Goal: Task Accomplishment & Management: Manage account settings

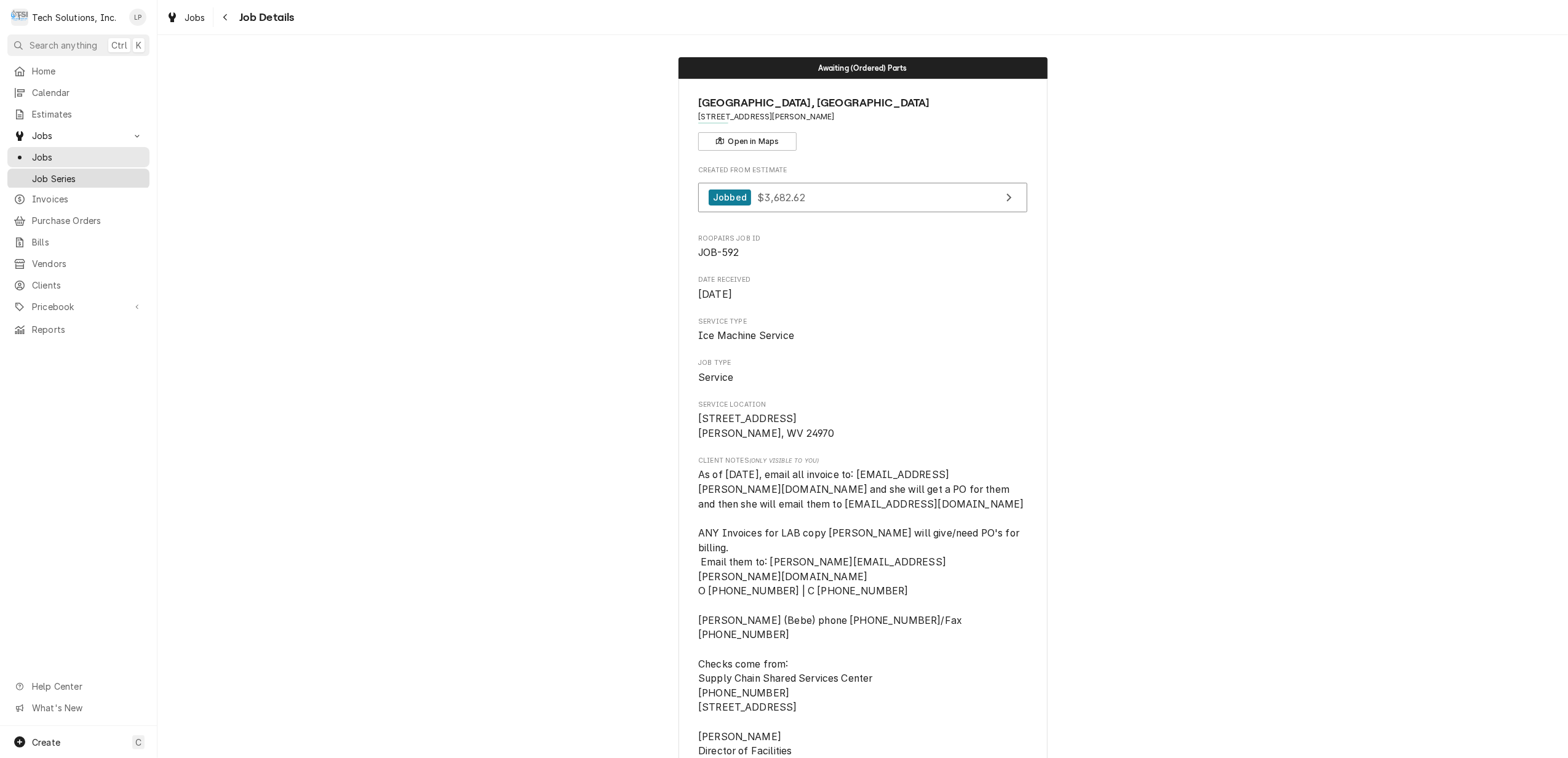
scroll to position [739, 0]
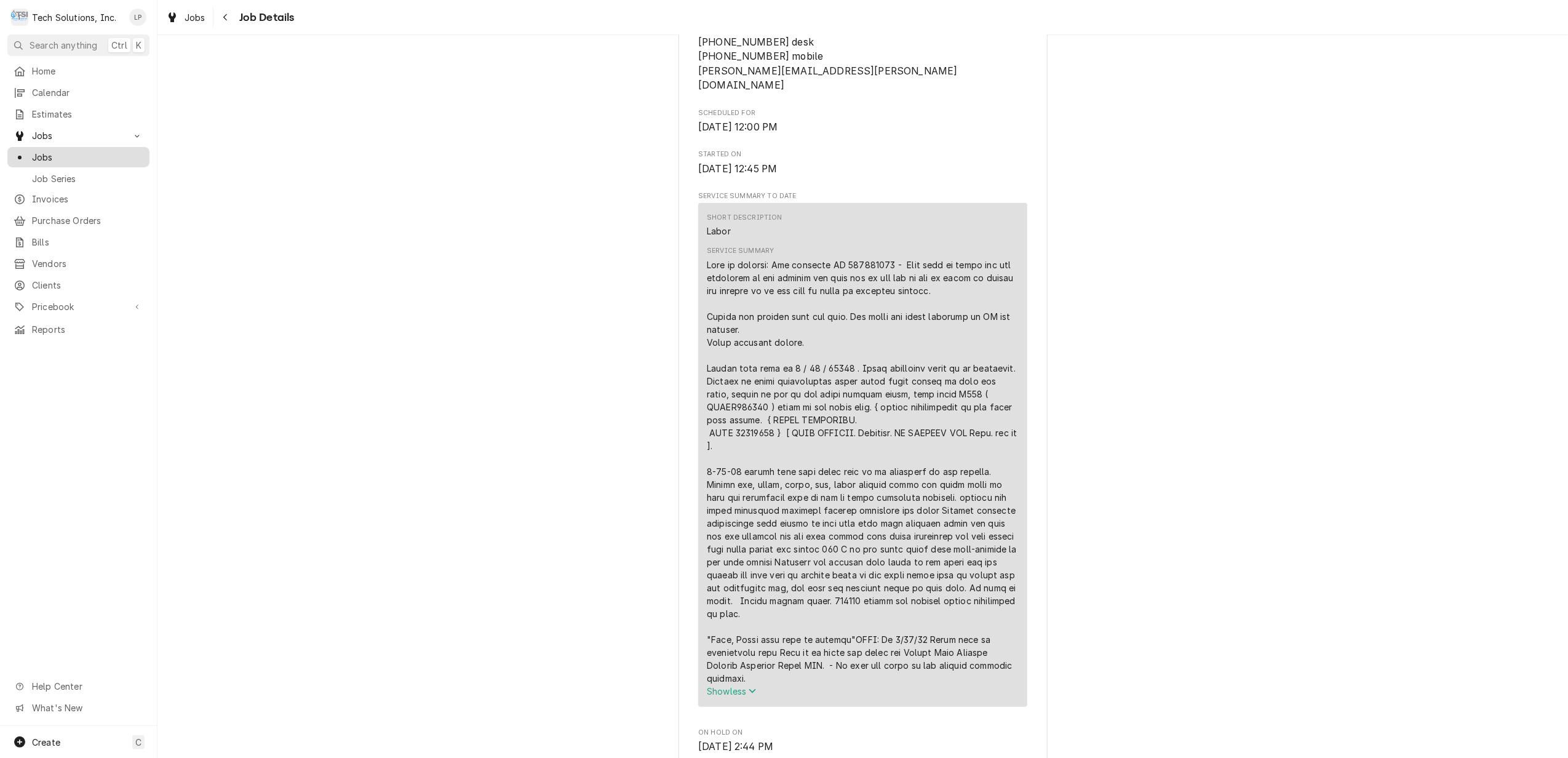
click at [45, 154] on span "Jobs" at bounding box center [87, 157] width 111 height 13
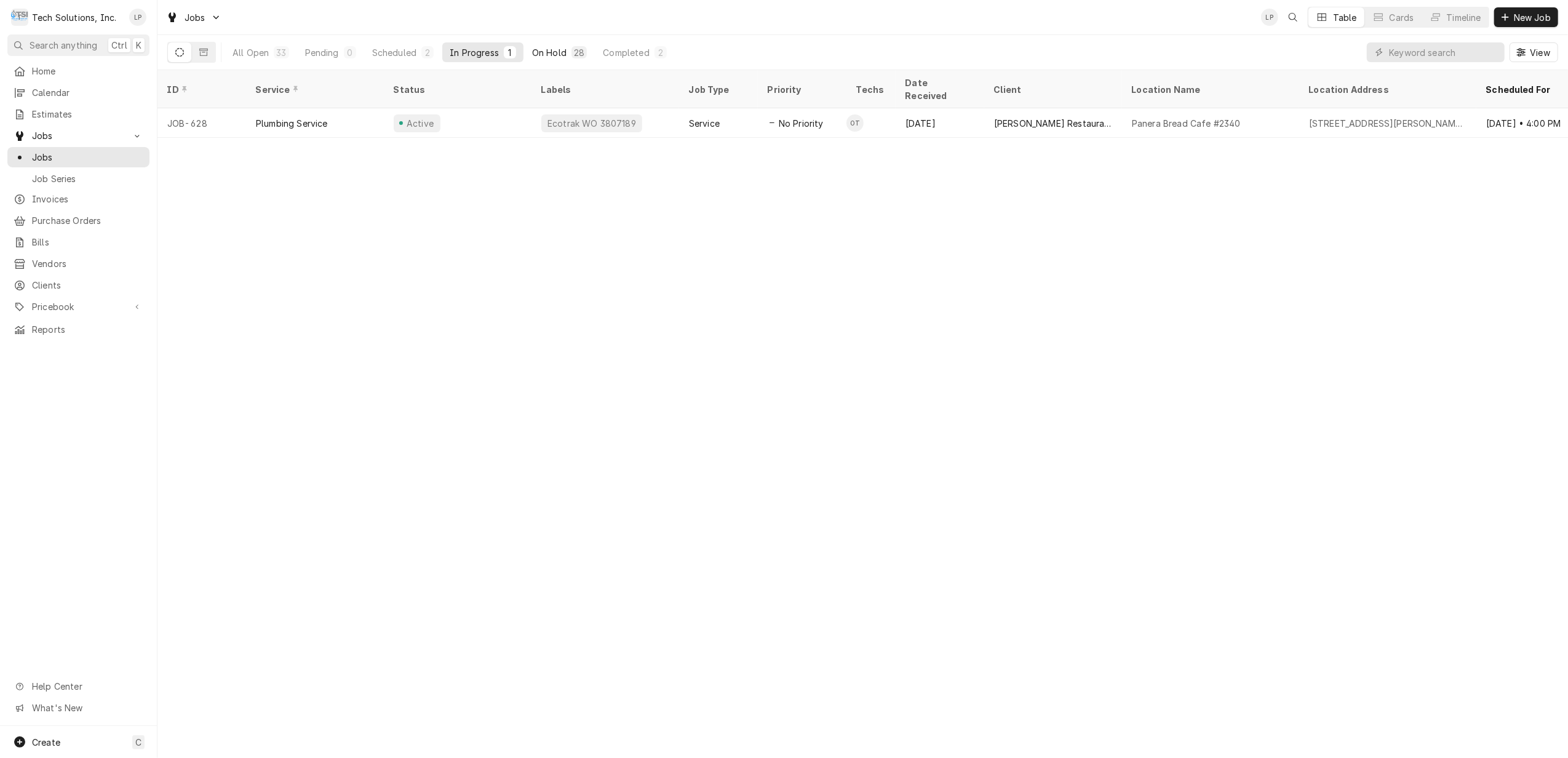
click at [546, 49] on div "On Hold" at bounding box center [549, 53] width 35 height 13
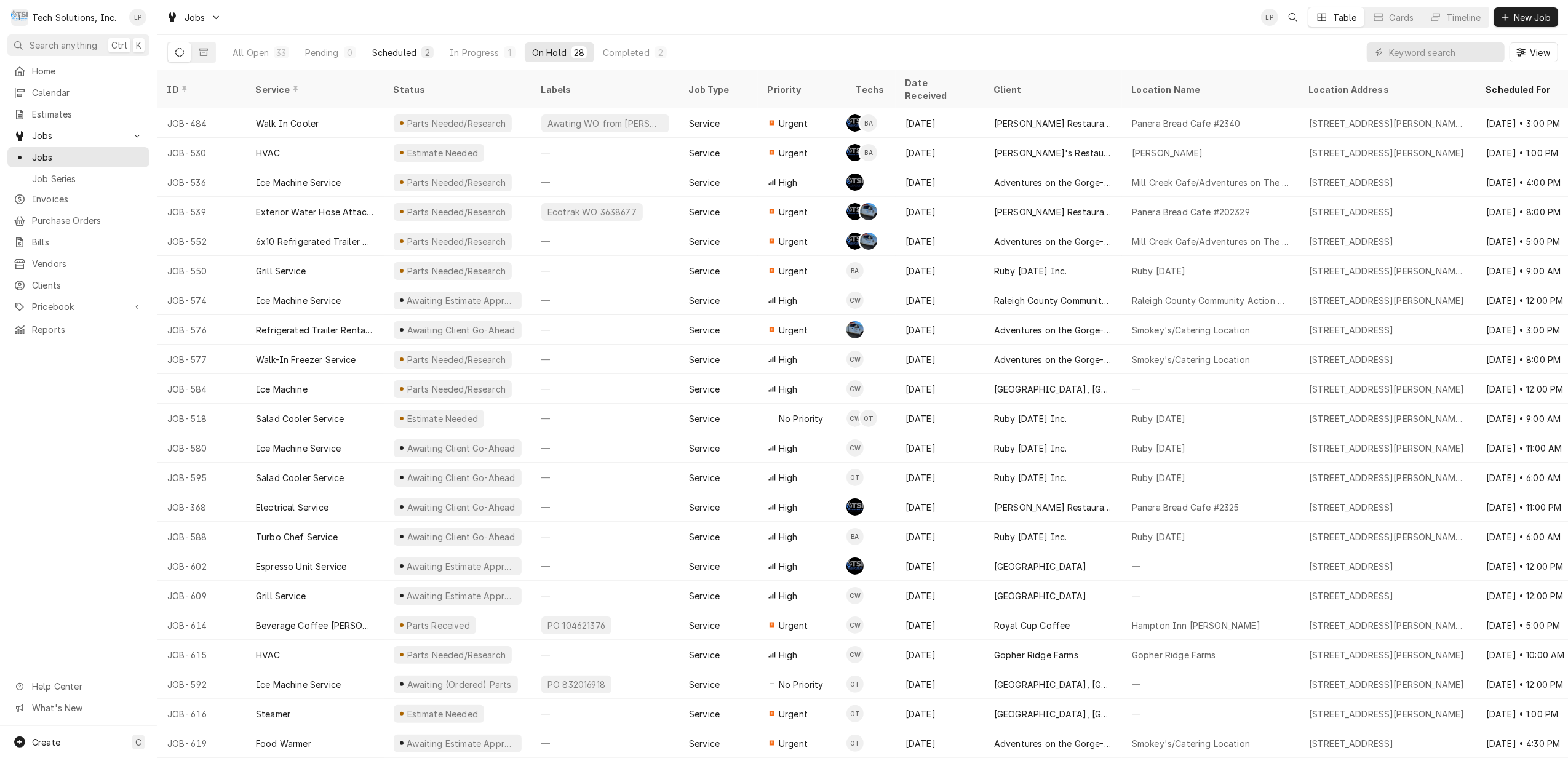
click at [407, 52] on div "Scheduled" at bounding box center [394, 53] width 45 height 13
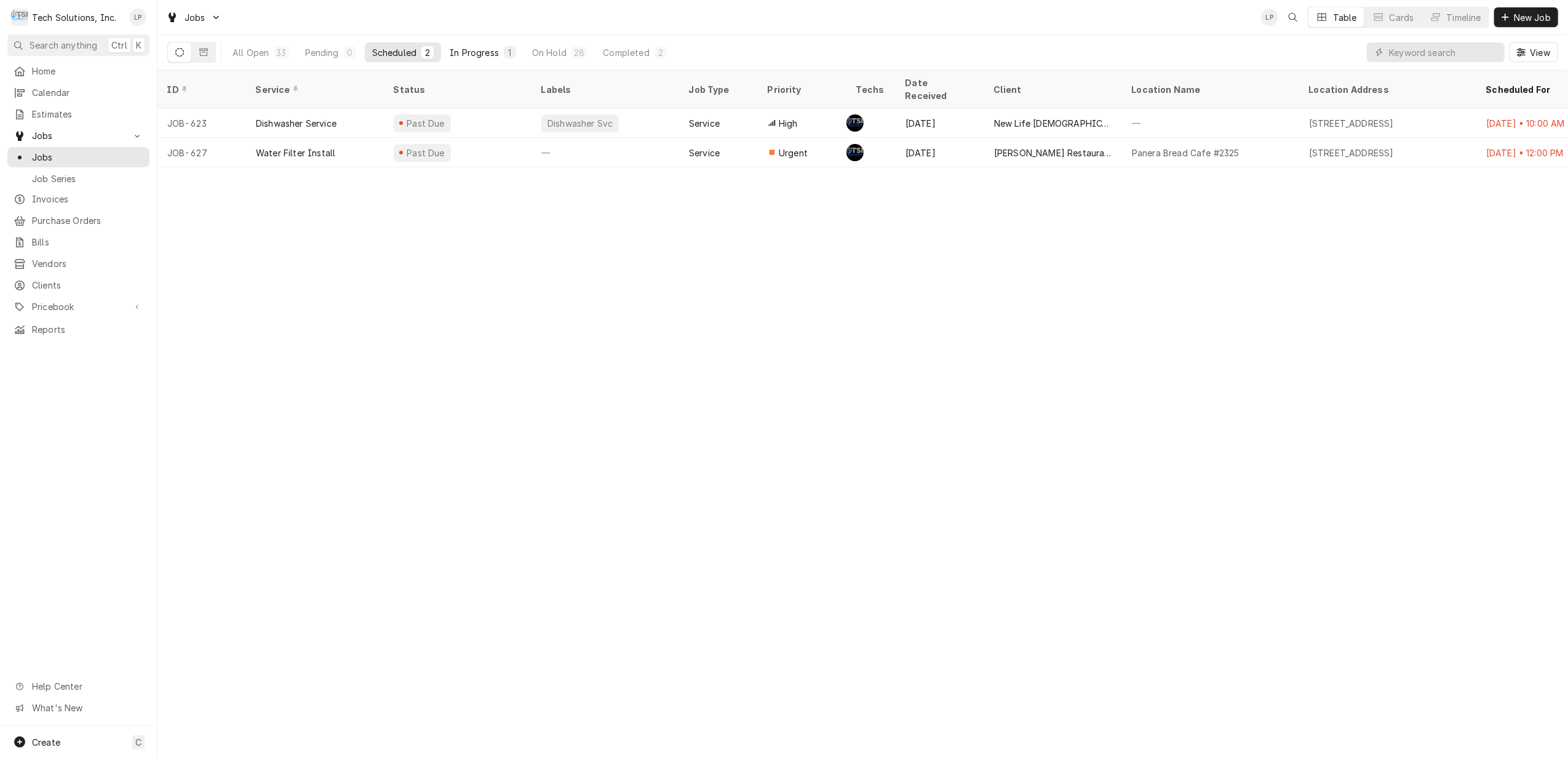
click at [476, 52] on div "In Progress" at bounding box center [474, 53] width 49 height 13
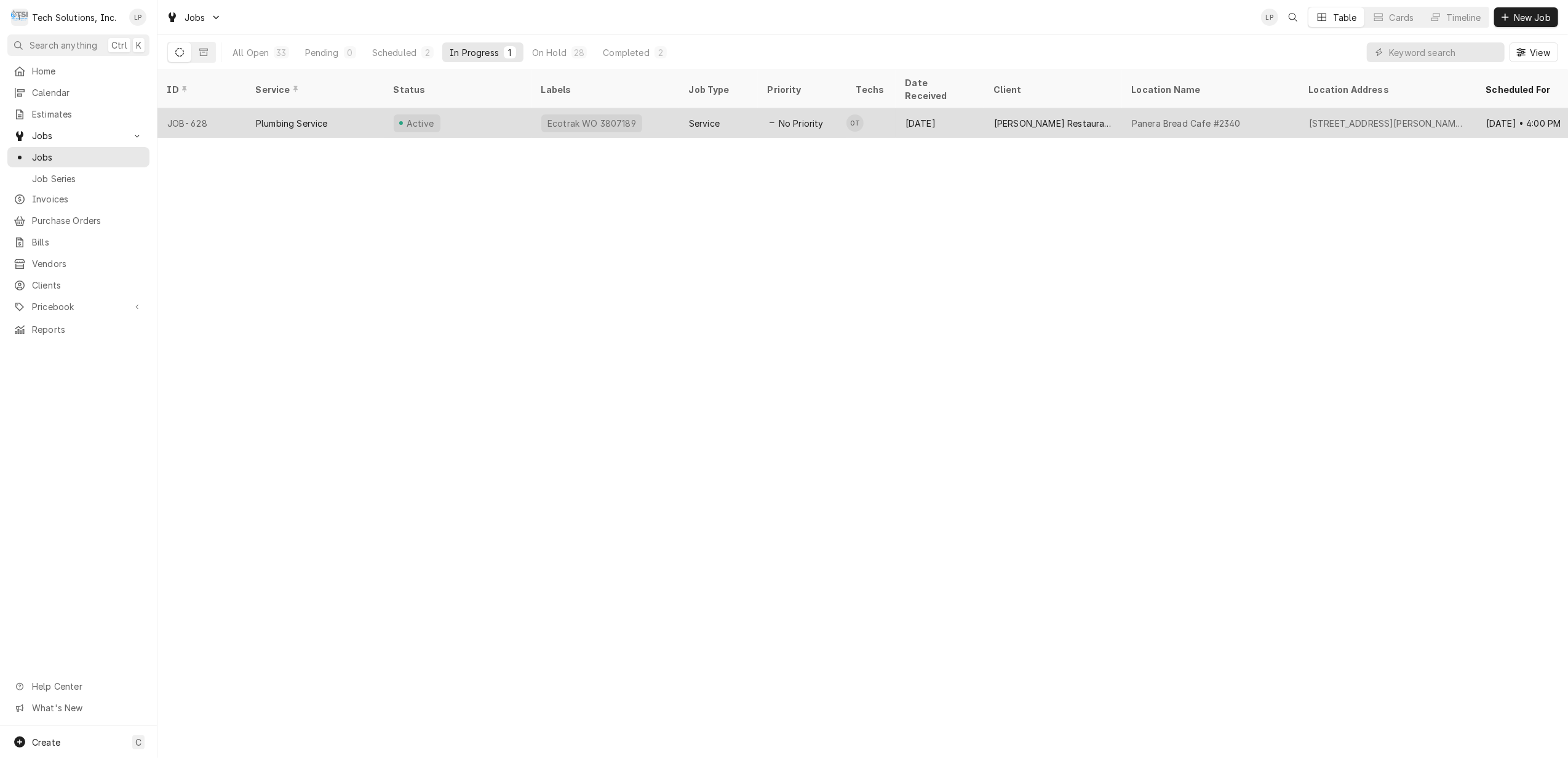
click at [470, 109] on div "Active" at bounding box center [458, 123] width 147 height 29
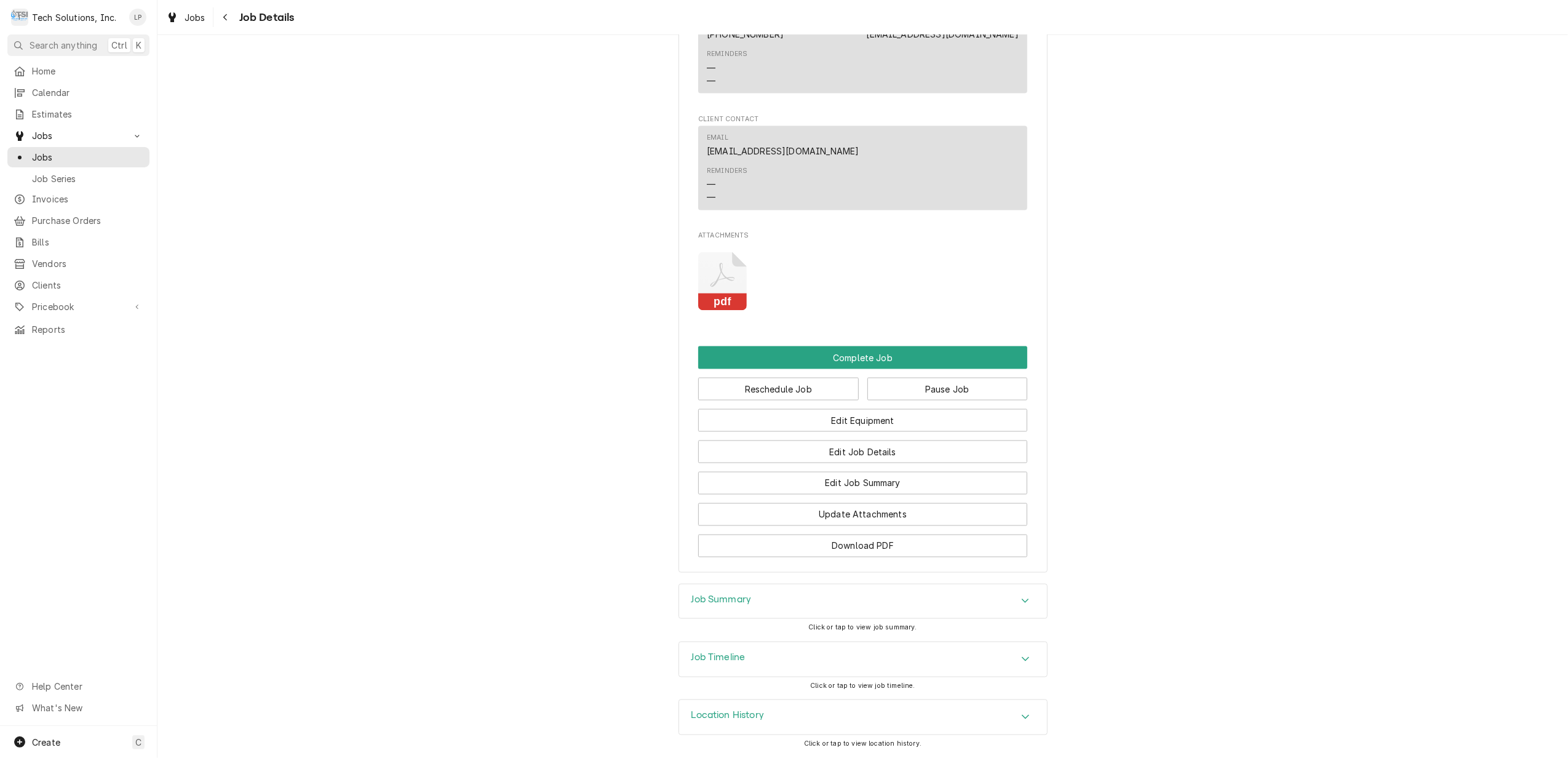
scroll to position [1932, 0]
click at [1021, 601] on icon "Accordion Header" at bounding box center [1025, 602] width 9 height 10
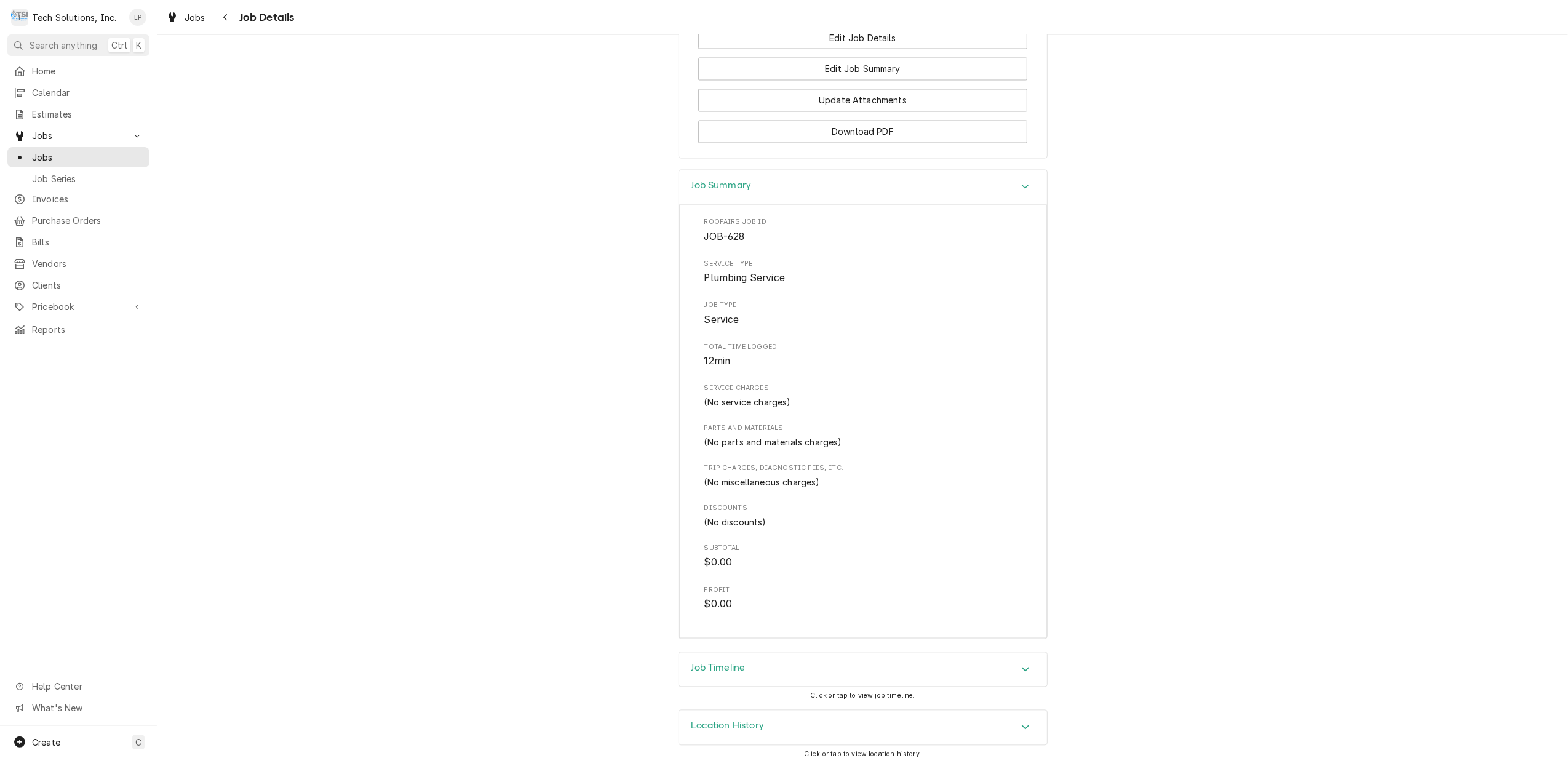
scroll to position [2357, 0]
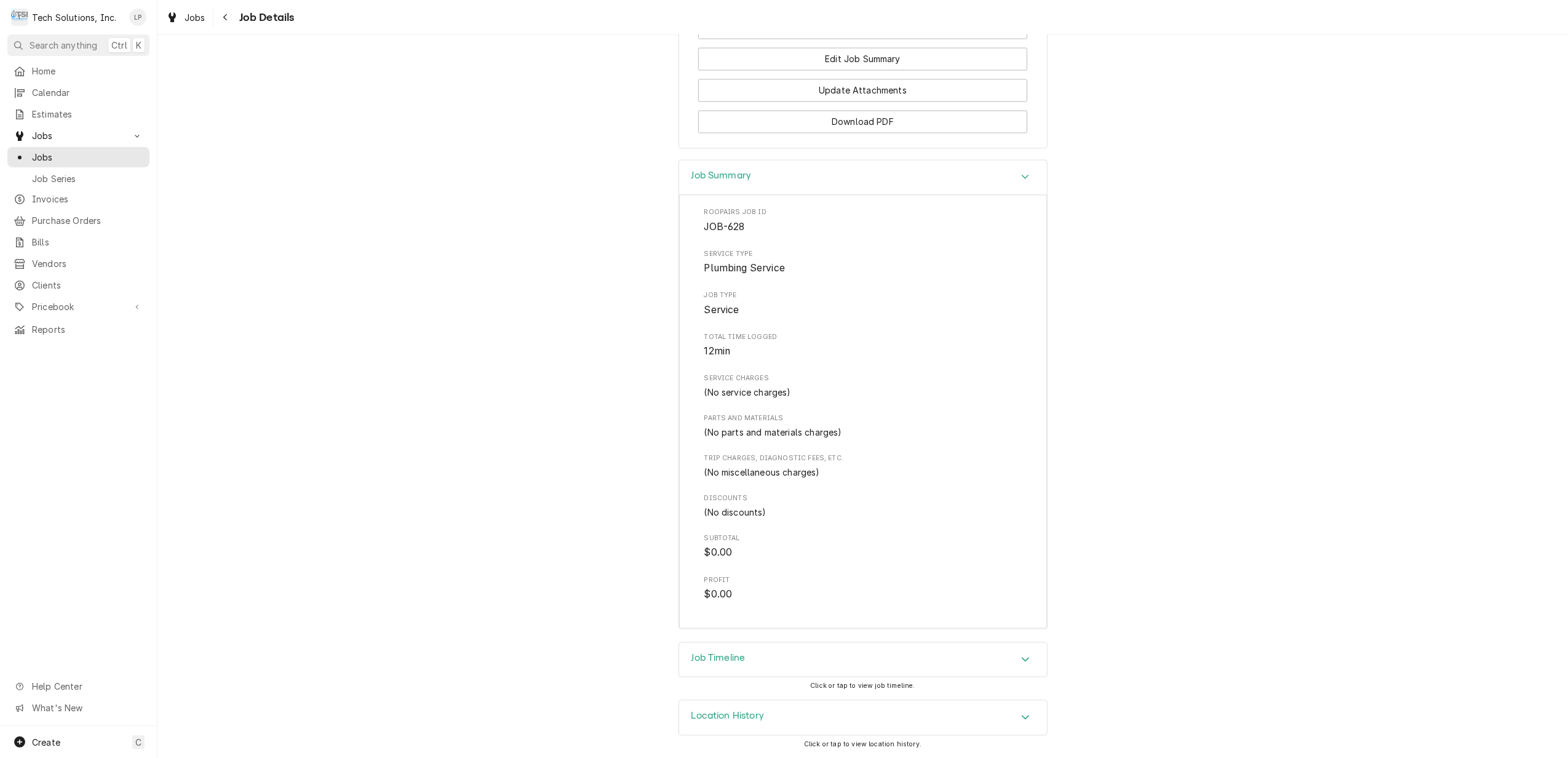
click at [1021, 656] on icon "Accordion Header" at bounding box center [1025, 660] width 9 height 10
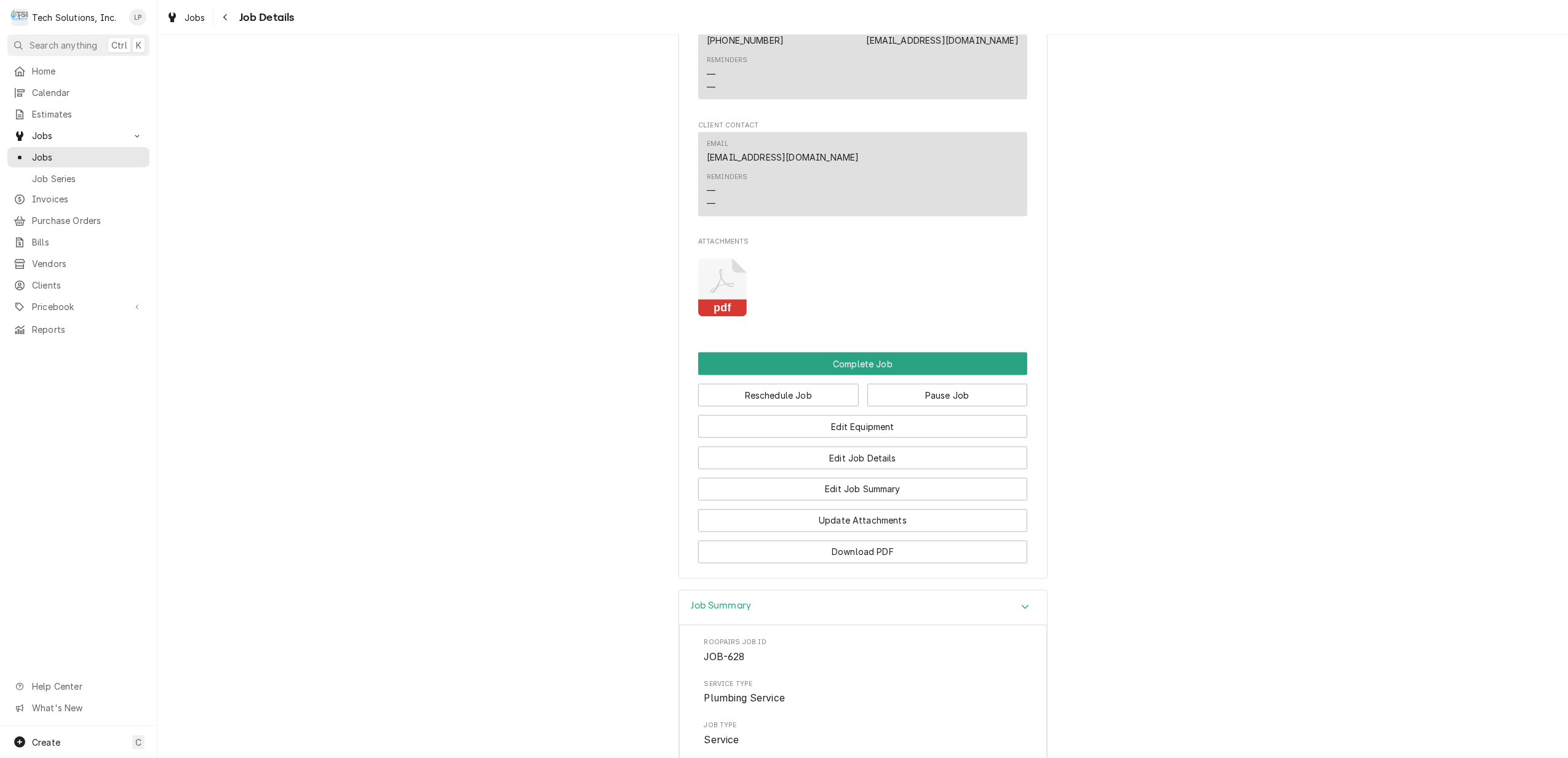
scroll to position [1856, 0]
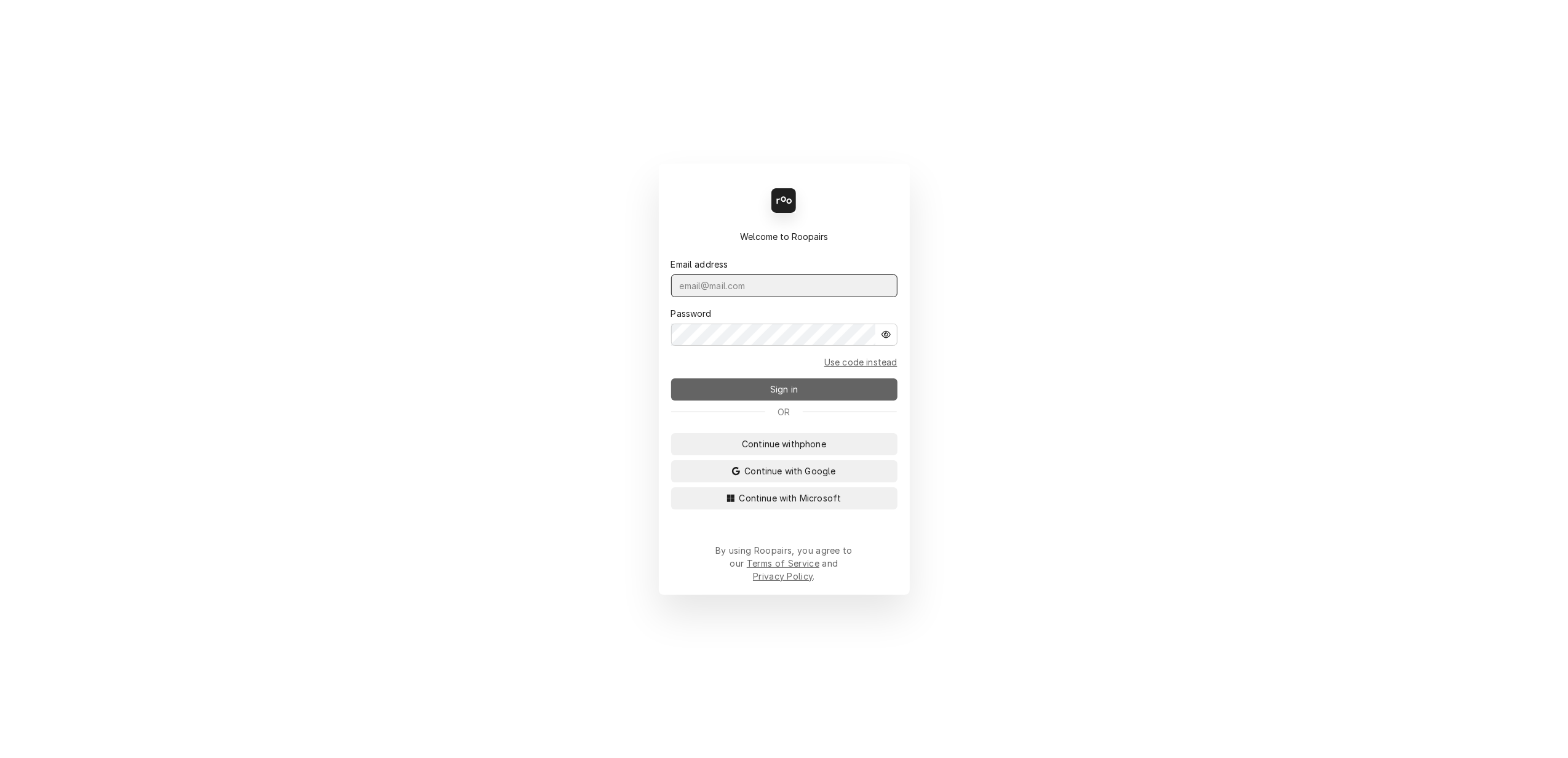
type input "[PERSON_NAME][EMAIL_ADDRESS][DOMAIN_NAME]"
click at [785, 395] on span "Sign in" at bounding box center [784, 389] width 32 height 13
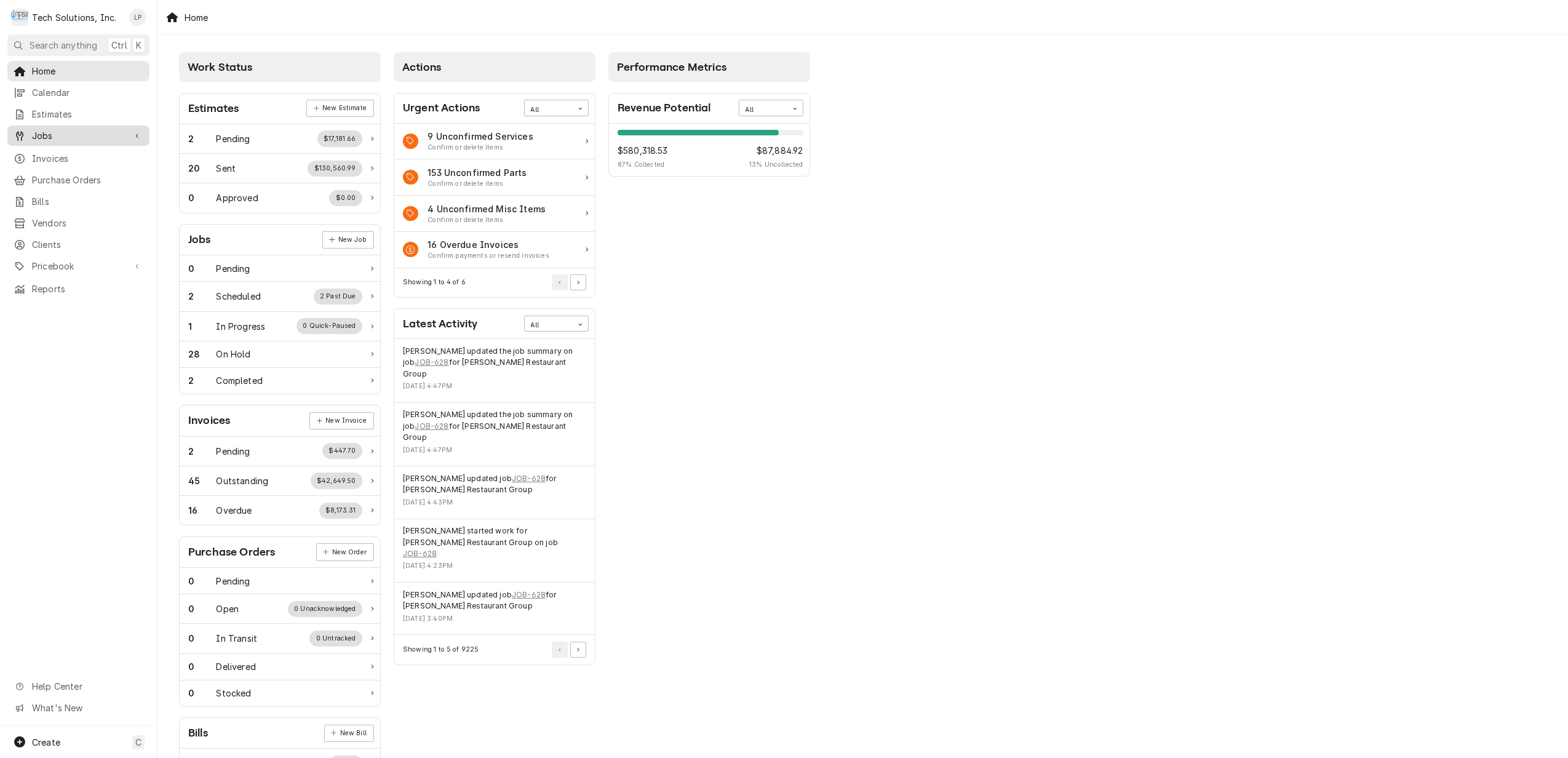
click at [37, 129] on span "Jobs" at bounding box center [78, 135] width 93 height 13
click at [36, 151] on span "Jobs" at bounding box center [87, 157] width 111 height 13
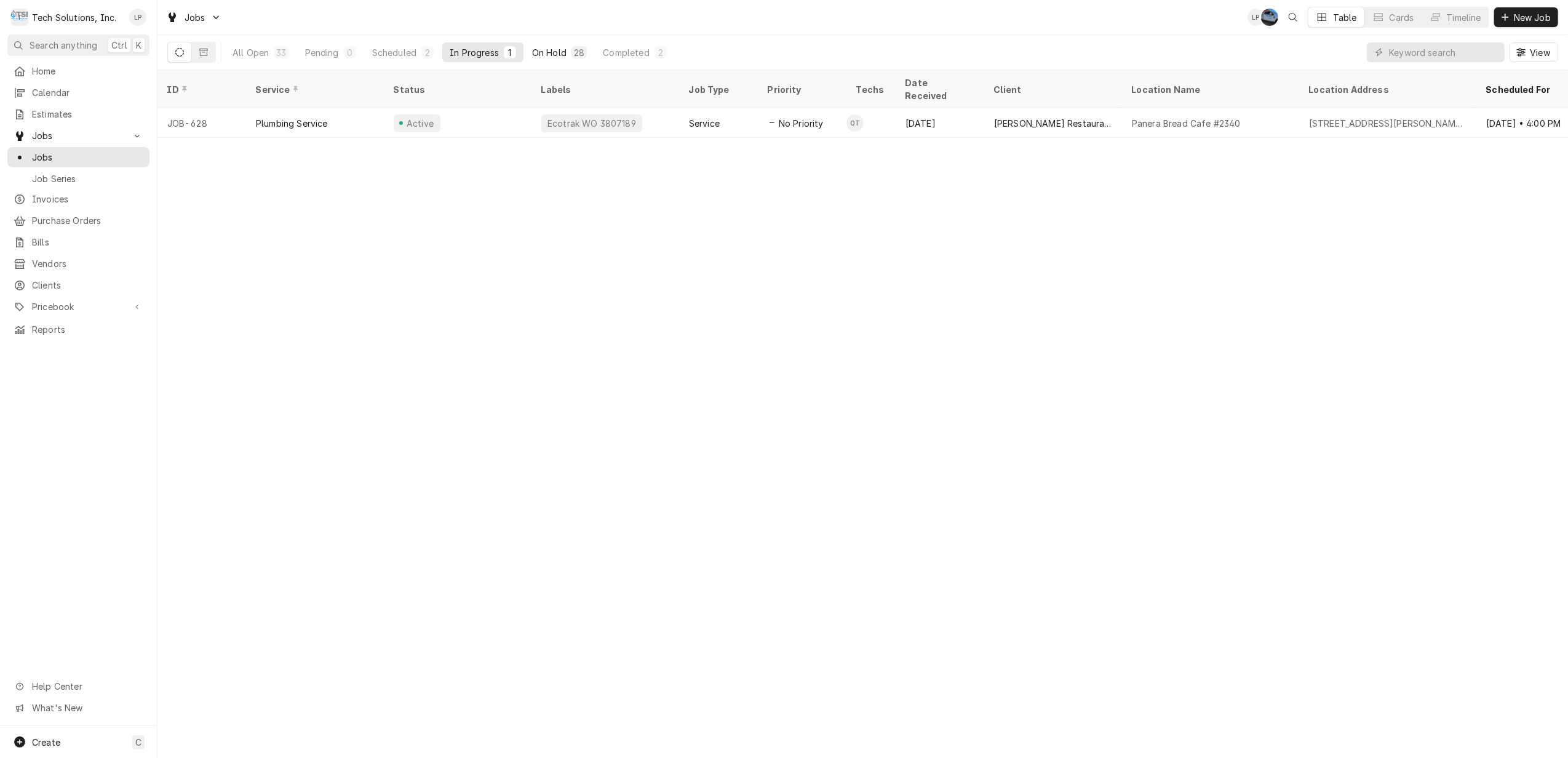
click at [544, 53] on div "On Hold" at bounding box center [549, 53] width 35 height 13
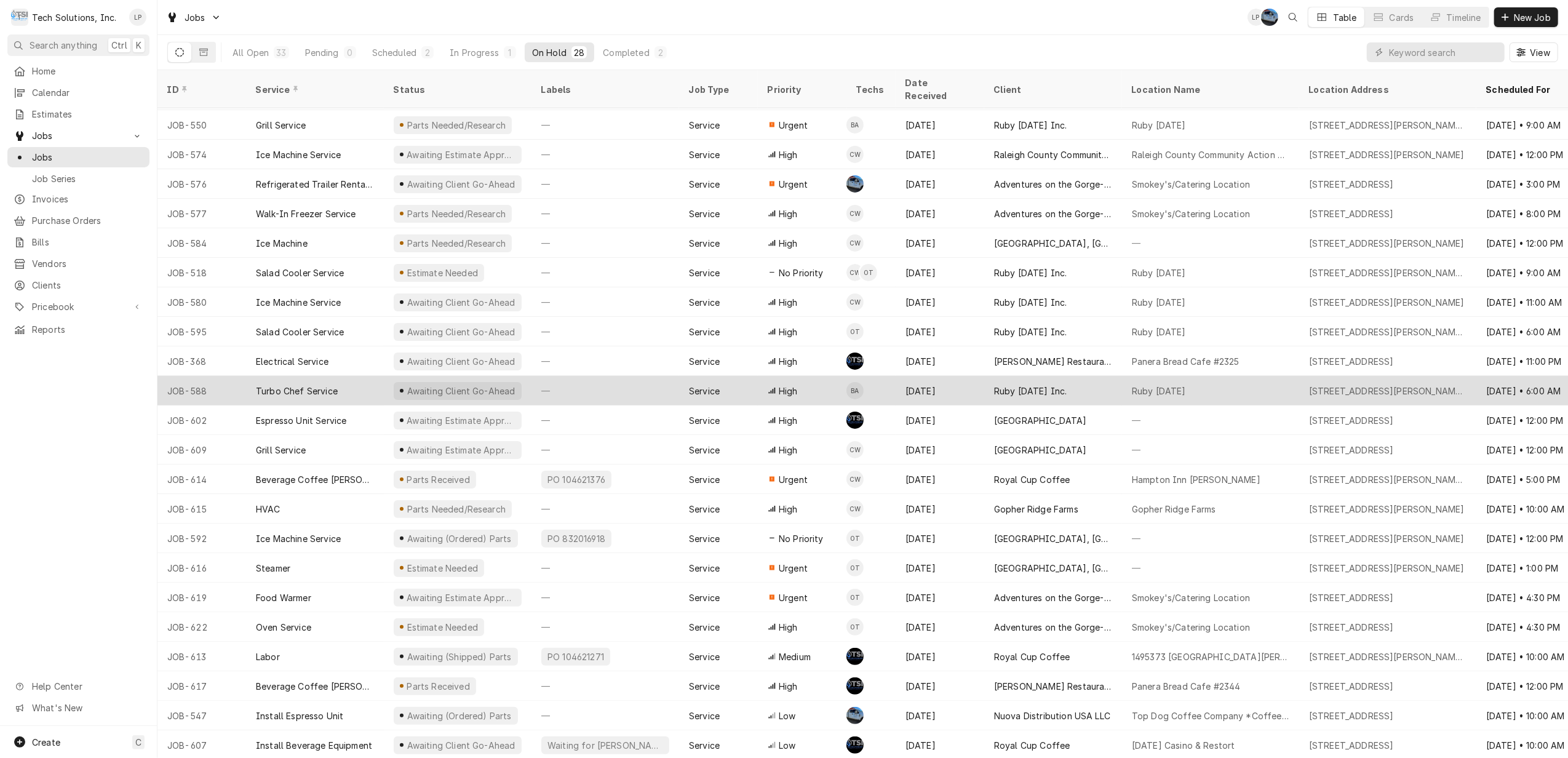
scroll to position [175, 0]
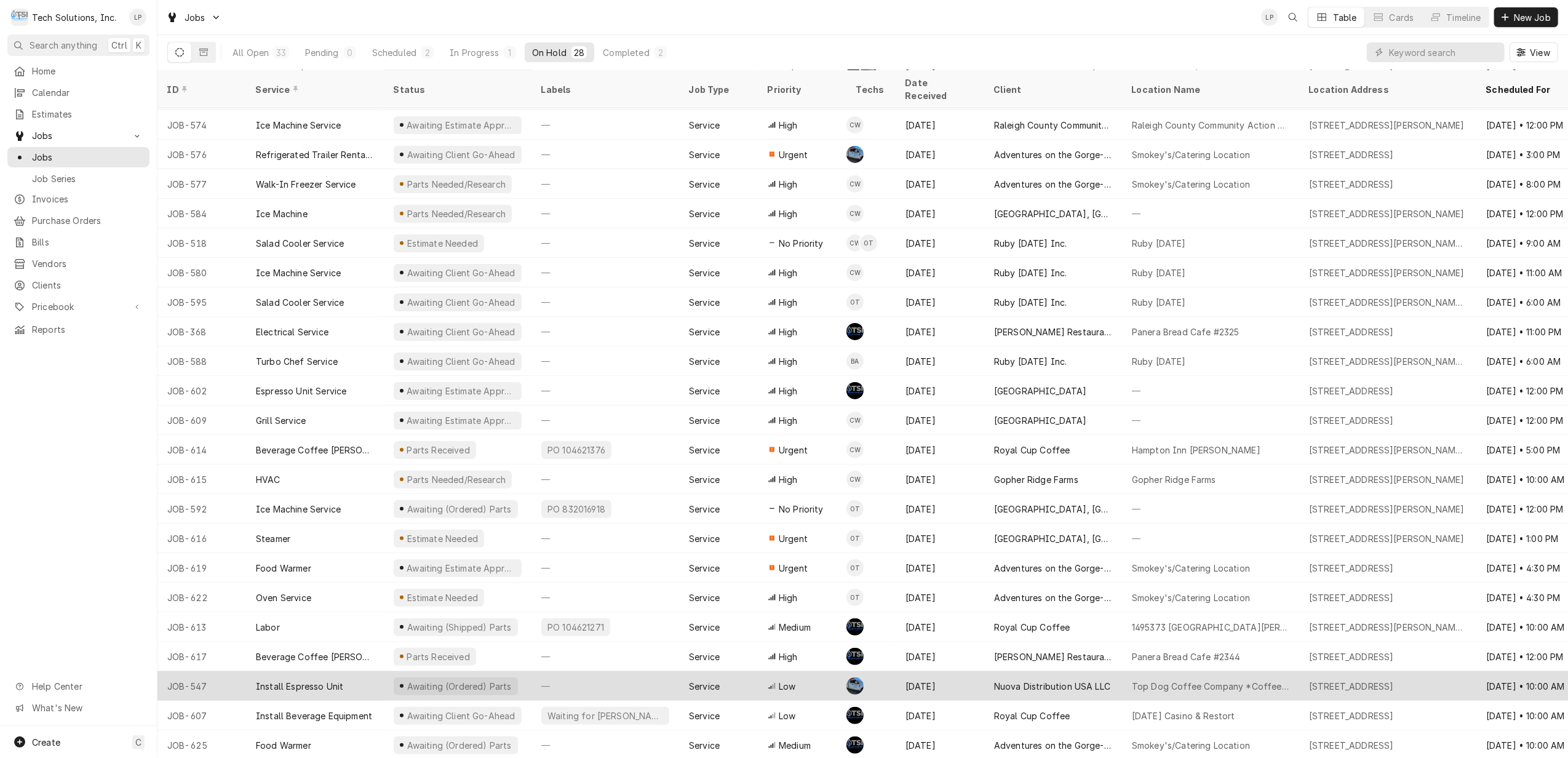
click at [647, 671] on div "—" at bounding box center [605, 686] width 147 height 29
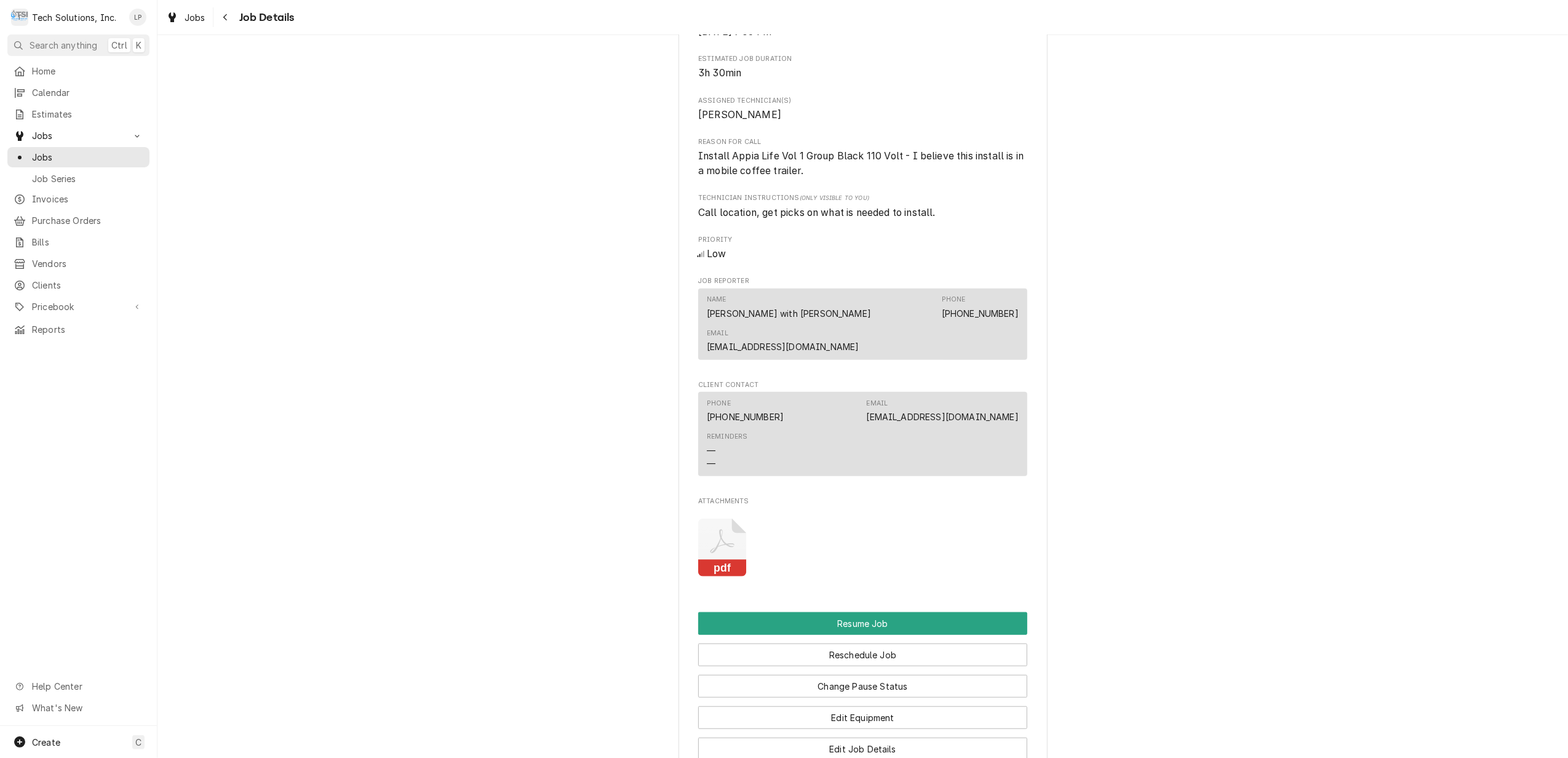
scroll to position [711, 0]
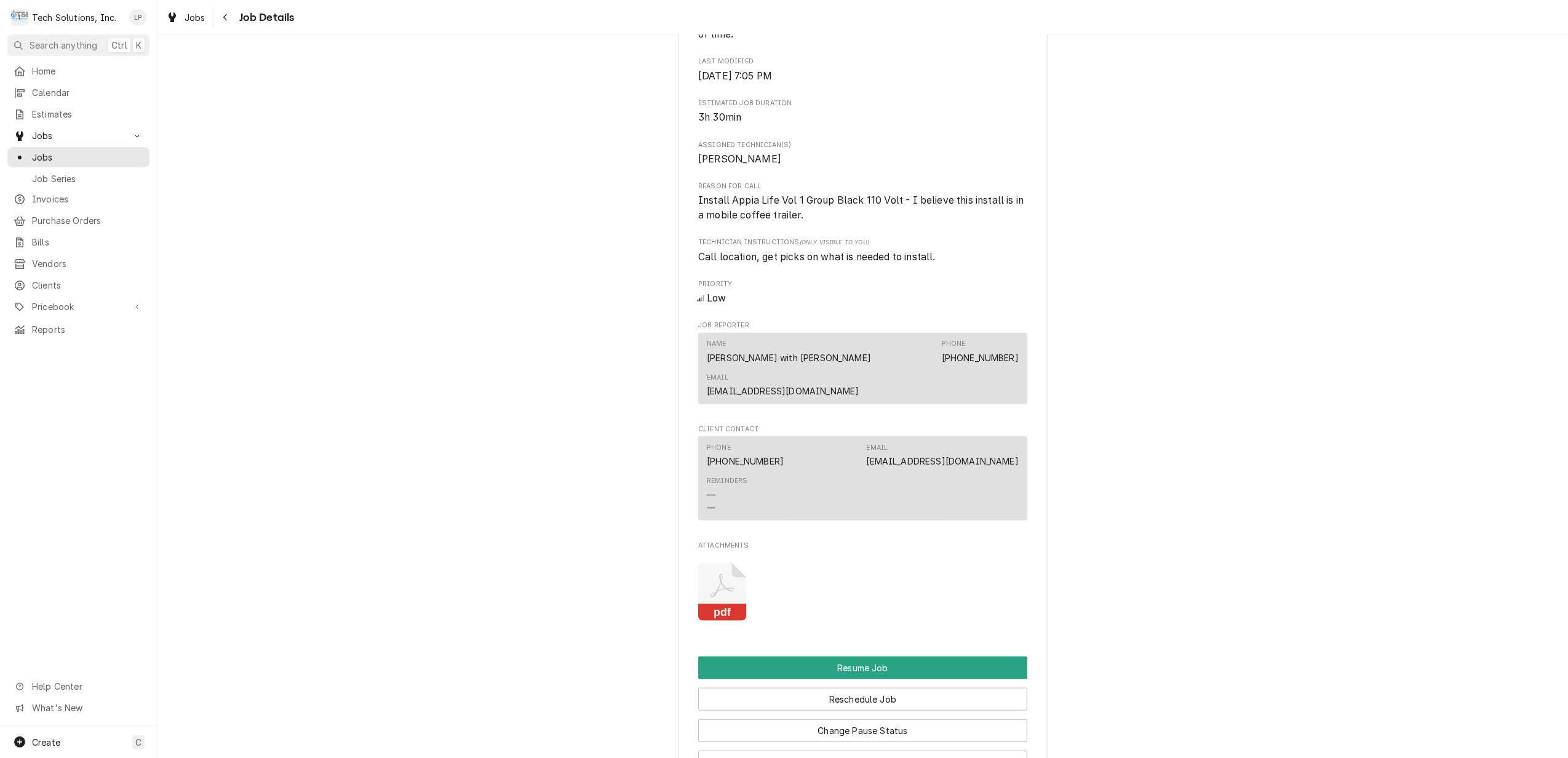
click at [724, 573] on icon "Attachments" at bounding box center [723, 585] width 24 height 24
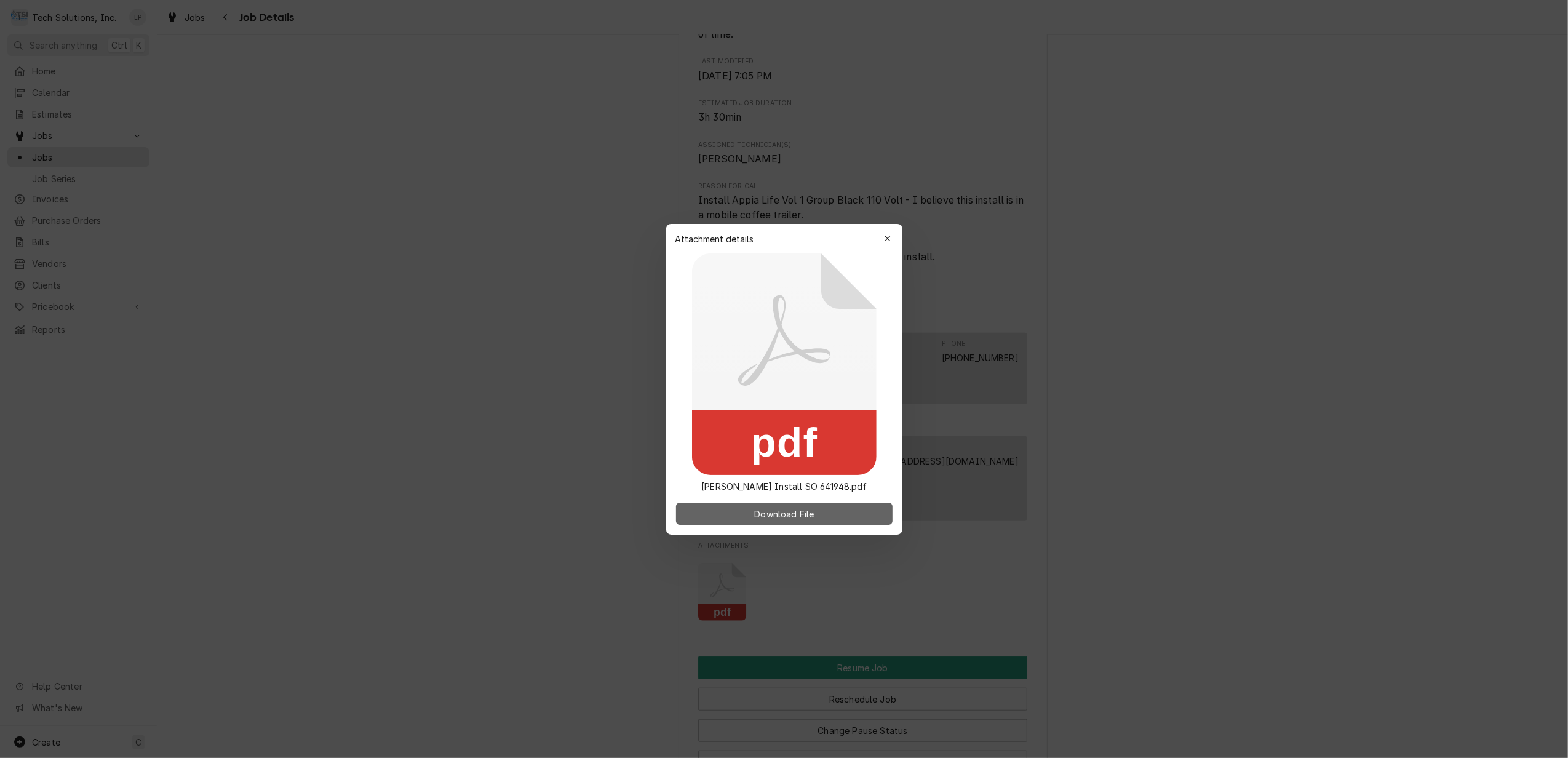
click at [771, 513] on span "Download File" at bounding box center [784, 513] width 65 height 13
click at [790, 512] on span "Download File" at bounding box center [784, 513] width 65 height 13
click at [890, 244] on div "button" at bounding box center [887, 238] width 12 height 12
